Goal: Task Accomplishment & Management: Complete application form

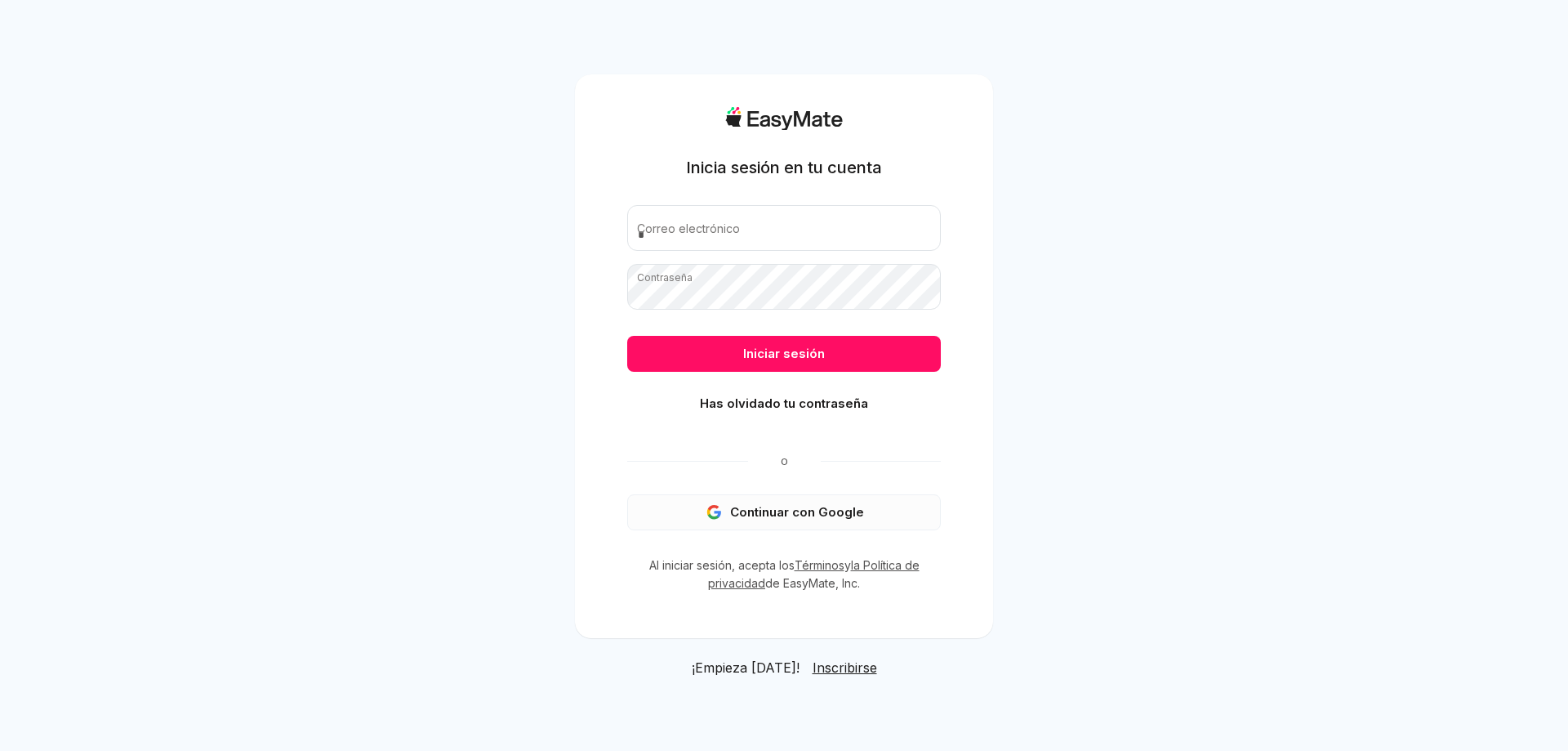
click at [740, 513] on font "Continuar con Google" at bounding box center [797, 511] width 134 height 16
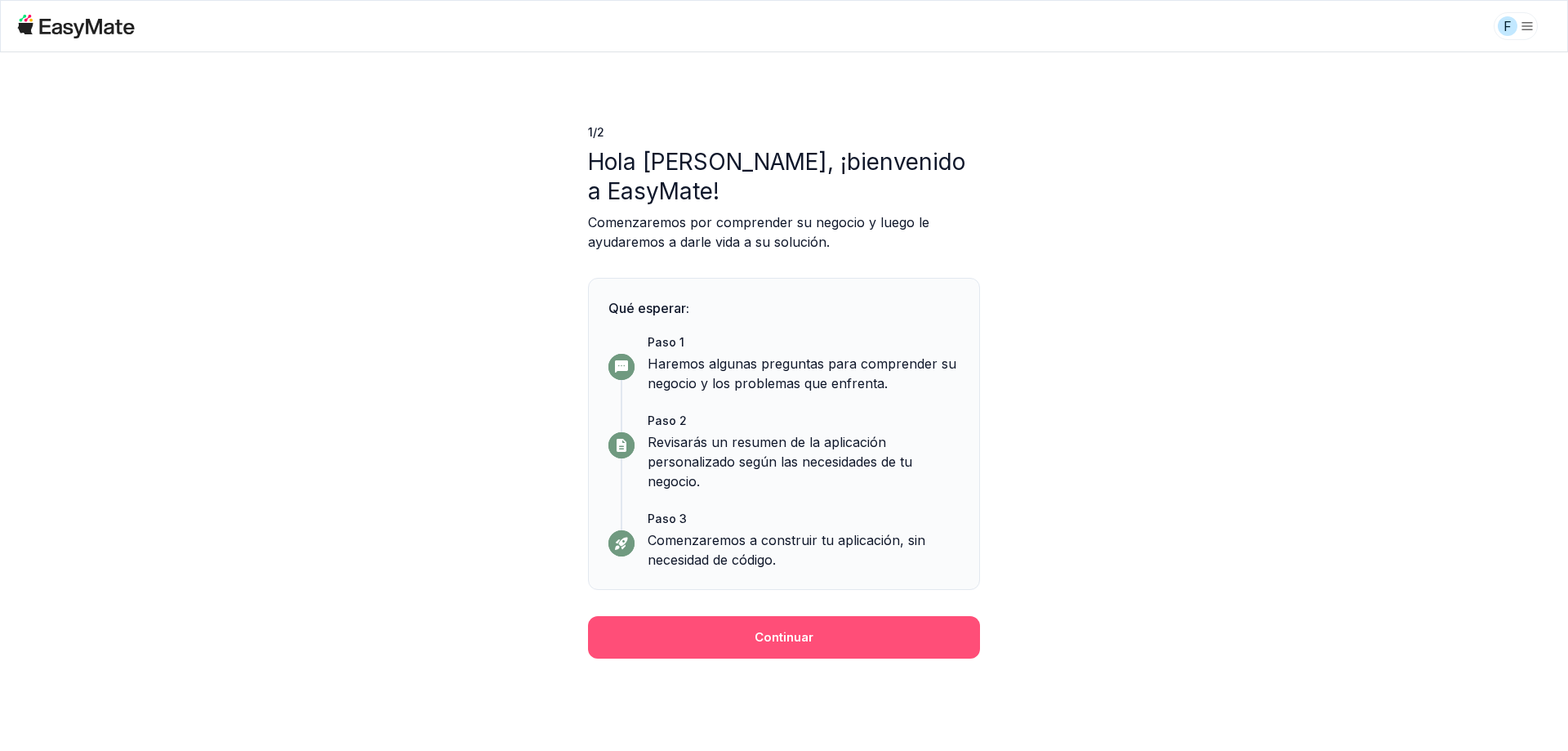
click at [750, 634] on button "Continuar" at bounding box center [784, 637] width 392 height 42
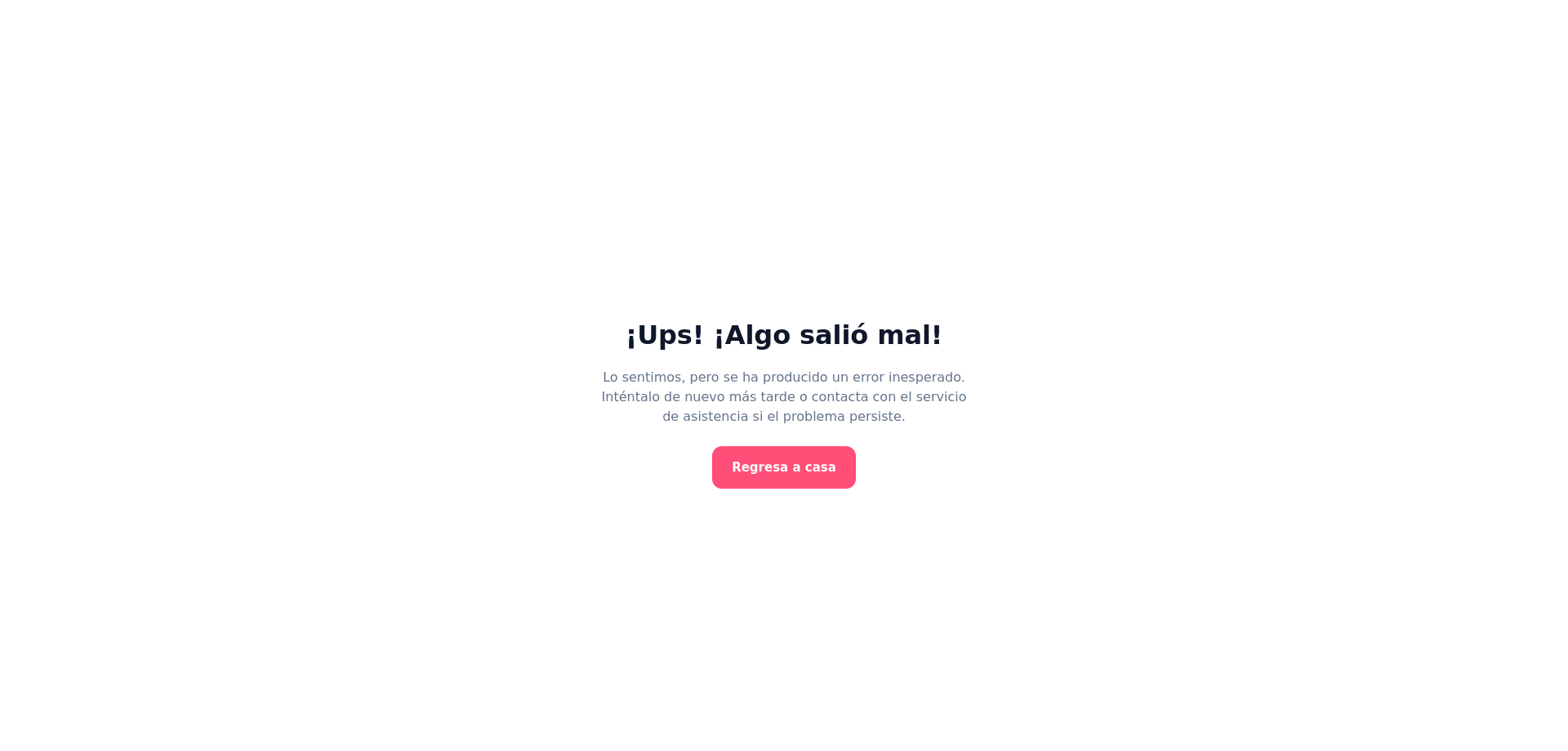
click at [792, 466] on font "Regresa a casa" at bounding box center [784, 467] width 105 height 15
